Goal: Information Seeking & Learning: Find specific fact

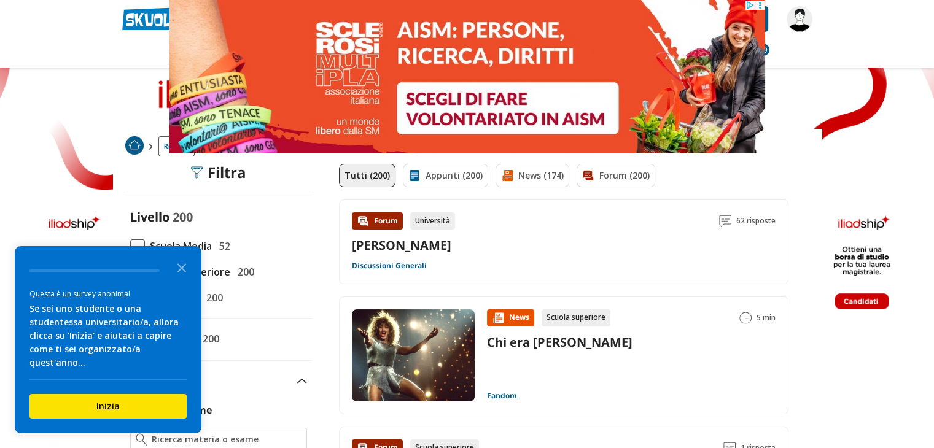
click at [863, 37] on header "[PERSON_NAME] Trova un tutor esperto su questo argomento Chiedi Tutor AI" at bounding box center [467, 34] width 934 height 68
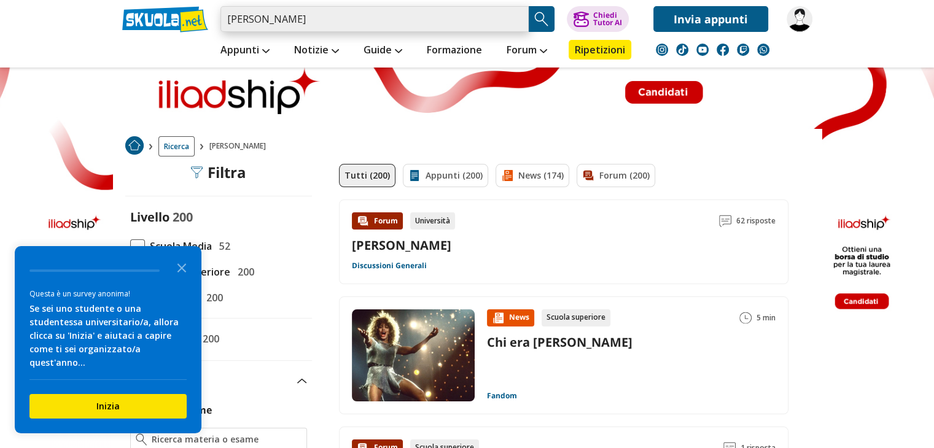
click at [228, 18] on input "[PERSON_NAME]" at bounding box center [374, 19] width 308 height 26
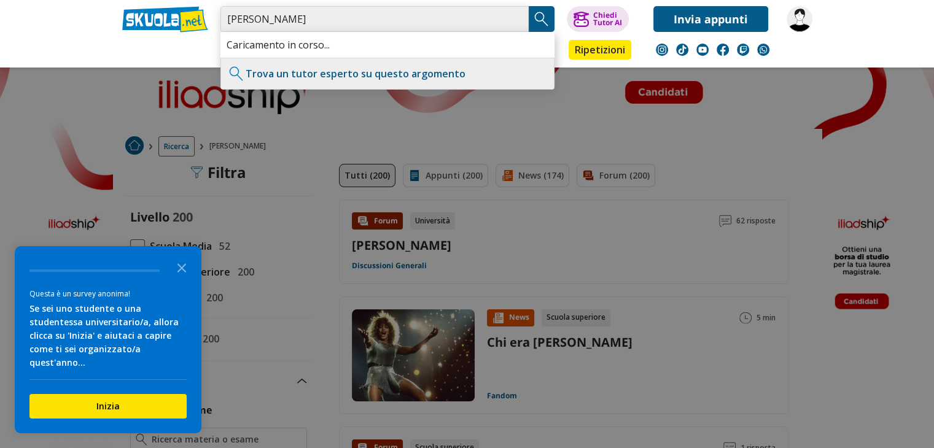
type input "[PERSON_NAME]"
click at [173, 276] on icon "Close the survey" at bounding box center [181, 267] width 25 height 25
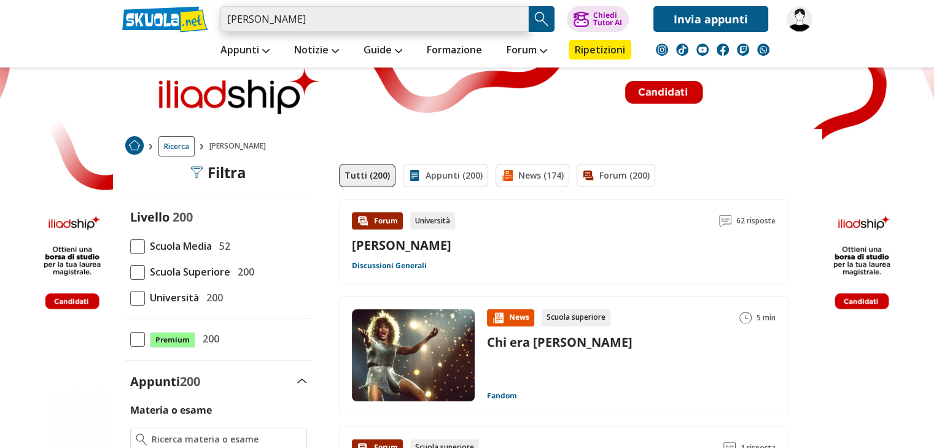
click at [437, 20] on input "[PERSON_NAME]" at bounding box center [374, 19] width 308 height 26
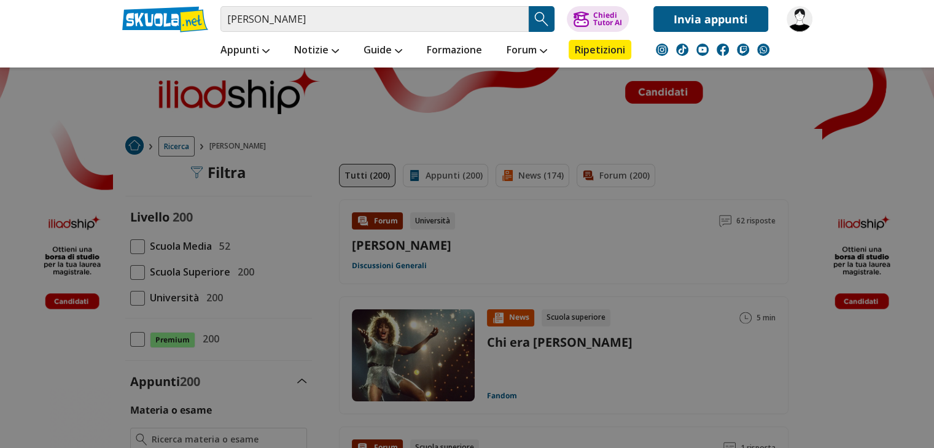
click at [550, 17] on img "Search Button" at bounding box center [541, 19] width 18 height 18
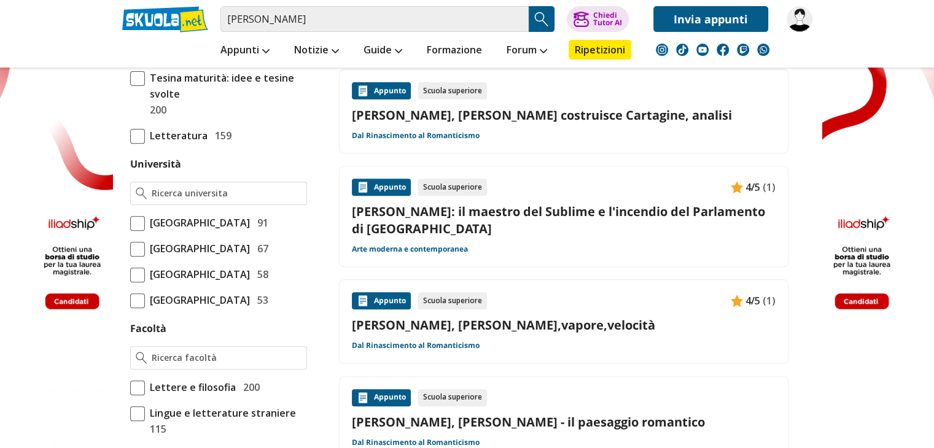
scroll to position [437, 0]
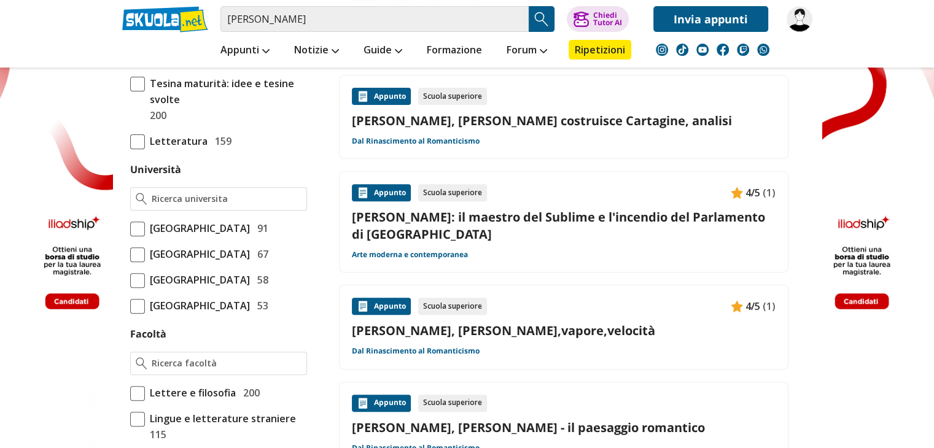
click at [668, 350] on div "Appunto Scuola superiore 4/5 (1) Turner, William - Pioggia,vapore,velocità Dal …" at bounding box center [564, 327] width 424 height 59
